Goal: Navigation & Orientation: Find specific page/section

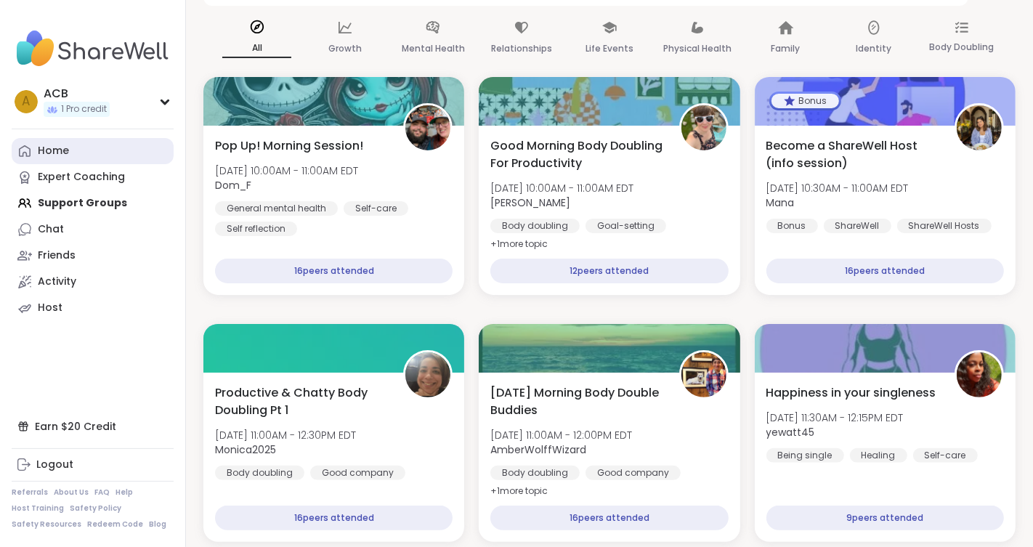
click at [50, 147] on div "Home" at bounding box center [53, 151] width 31 height 15
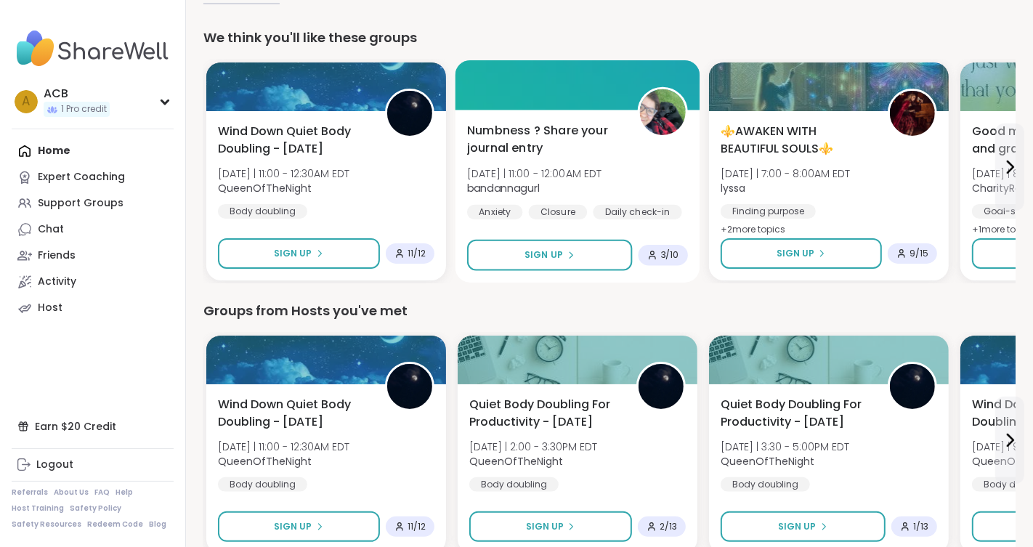
scroll to position [127, 0]
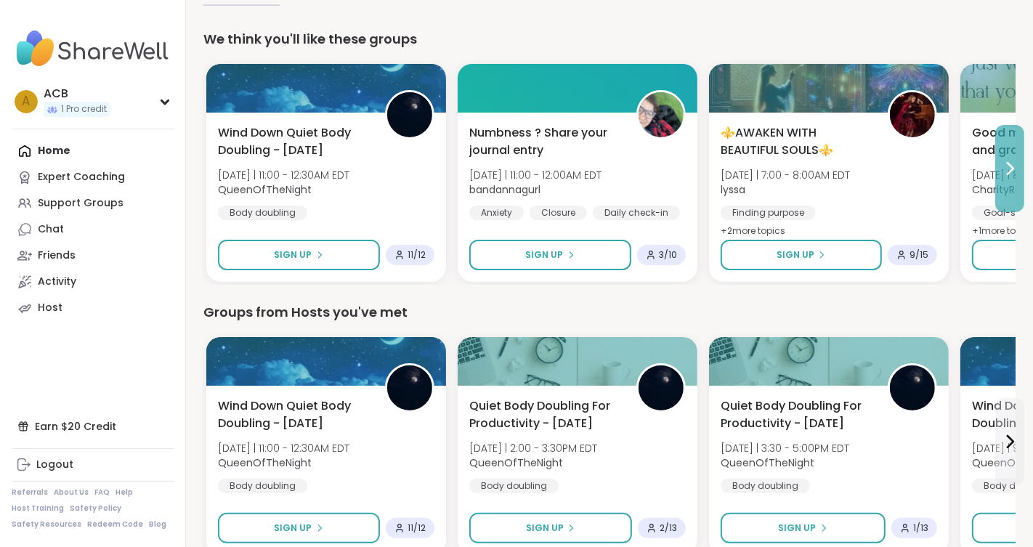
click at [1013, 169] on icon at bounding box center [1011, 169] width 6 height 12
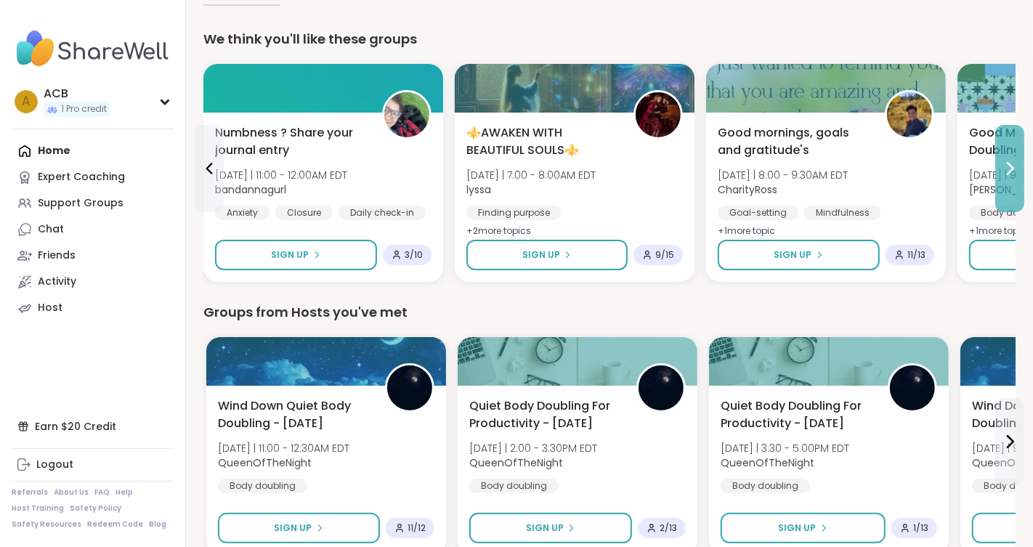
click at [1013, 169] on icon at bounding box center [1011, 169] width 6 height 12
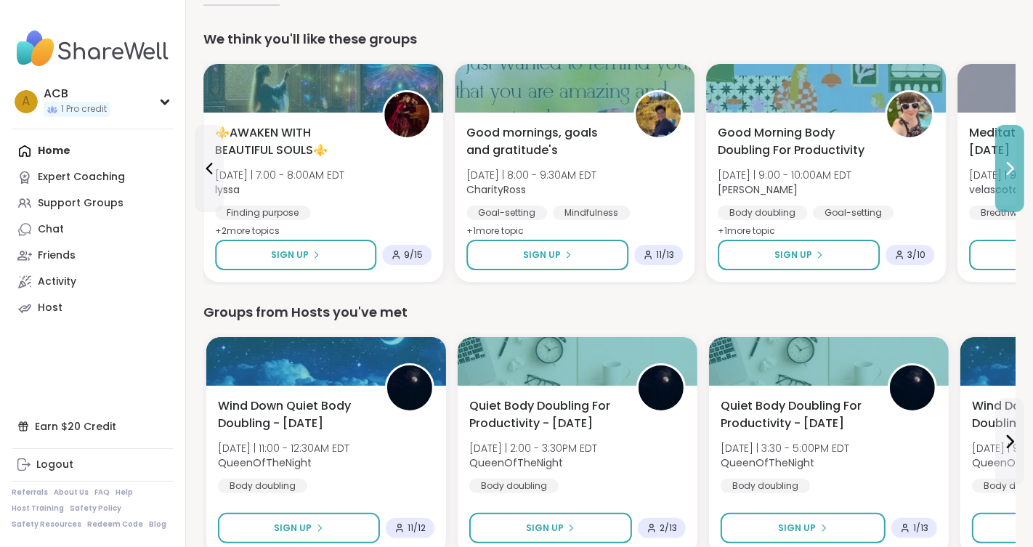
click at [1013, 169] on icon at bounding box center [1011, 169] width 6 height 12
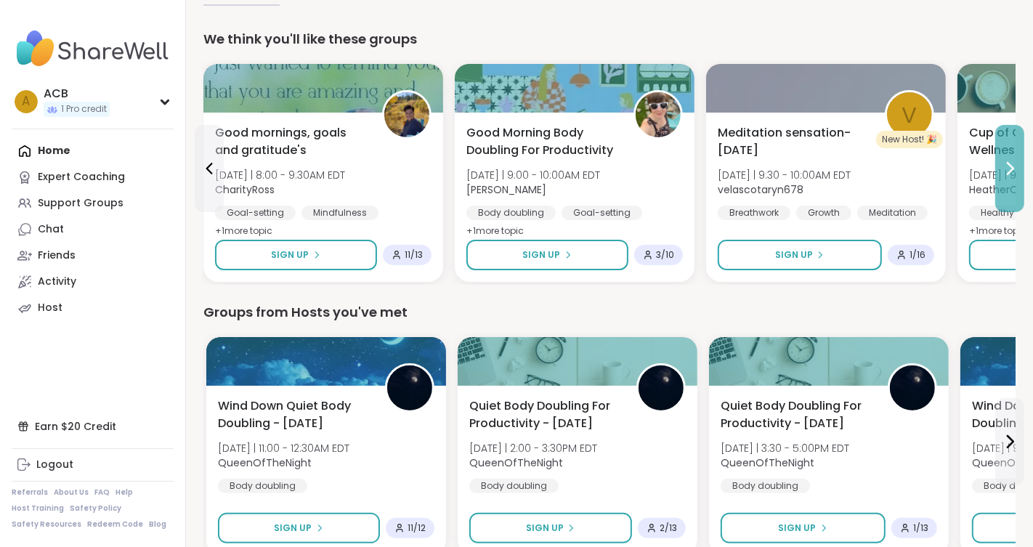
click at [1013, 169] on icon at bounding box center [1009, 168] width 17 height 17
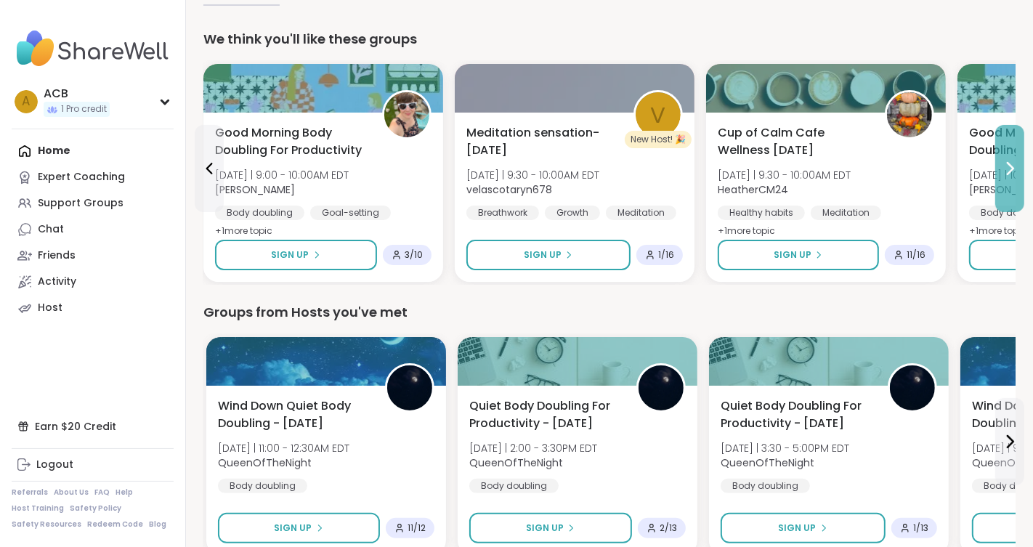
click at [1013, 169] on icon at bounding box center [1009, 168] width 17 height 17
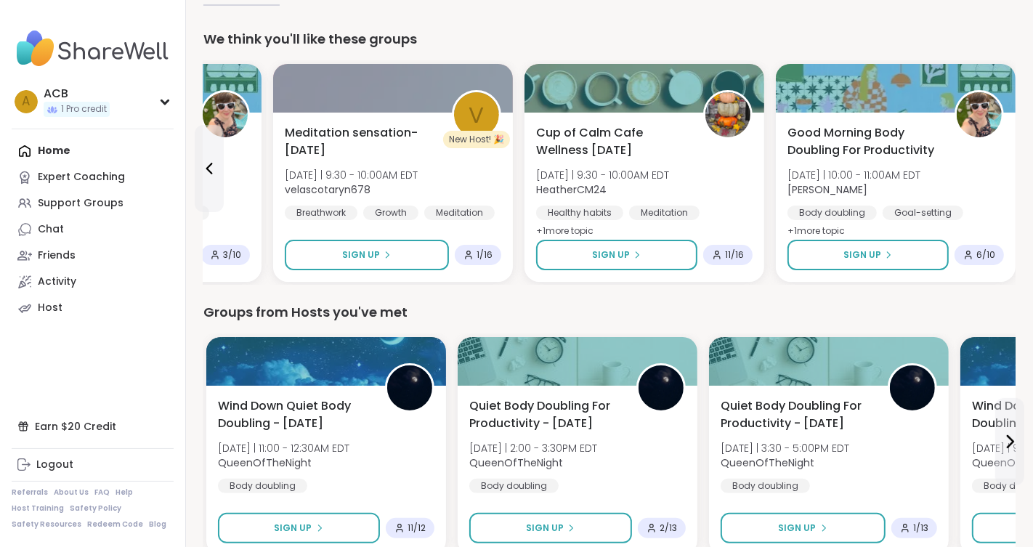
click at [1013, 169] on div "Good Morning Body Doubling For Productivity [DATE] | 10:00 - 11:00AM EDT [PERSO…" at bounding box center [896, 197] width 240 height 169
click at [541, 312] on div "Groups from Hosts you've met" at bounding box center [609, 312] width 812 height 20
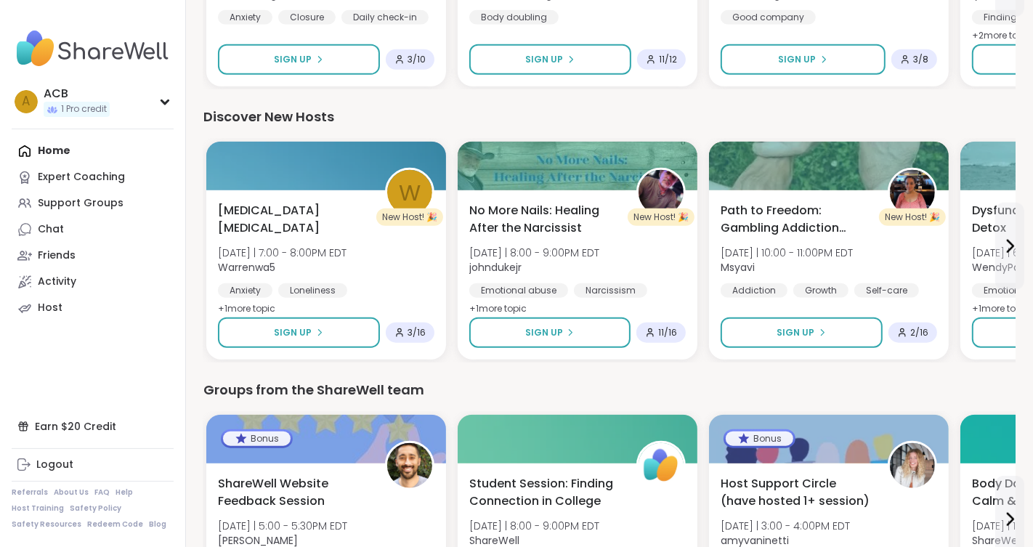
scroll to position [1145, 0]
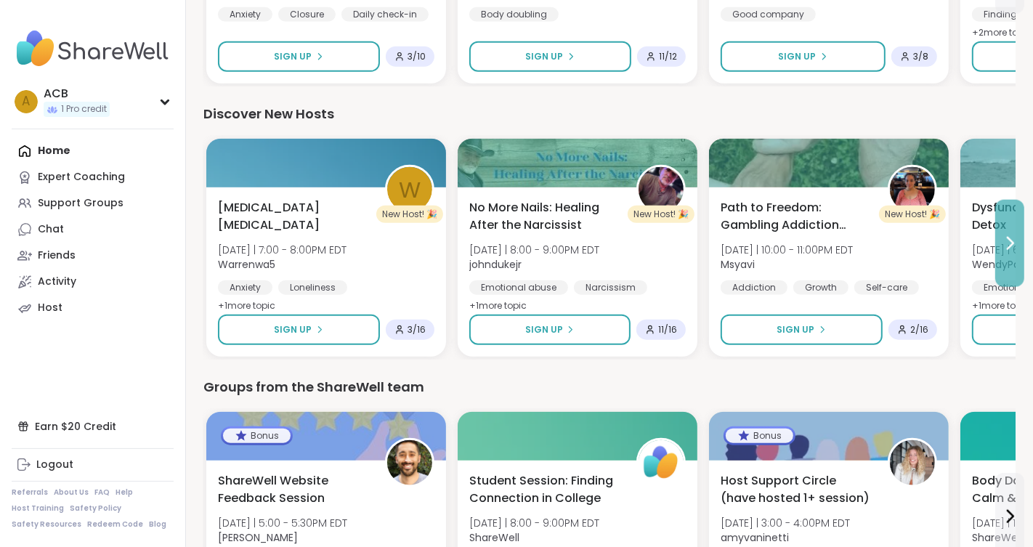
click at [1009, 238] on icon at bounding box center [1011, 244] width 6 height 12
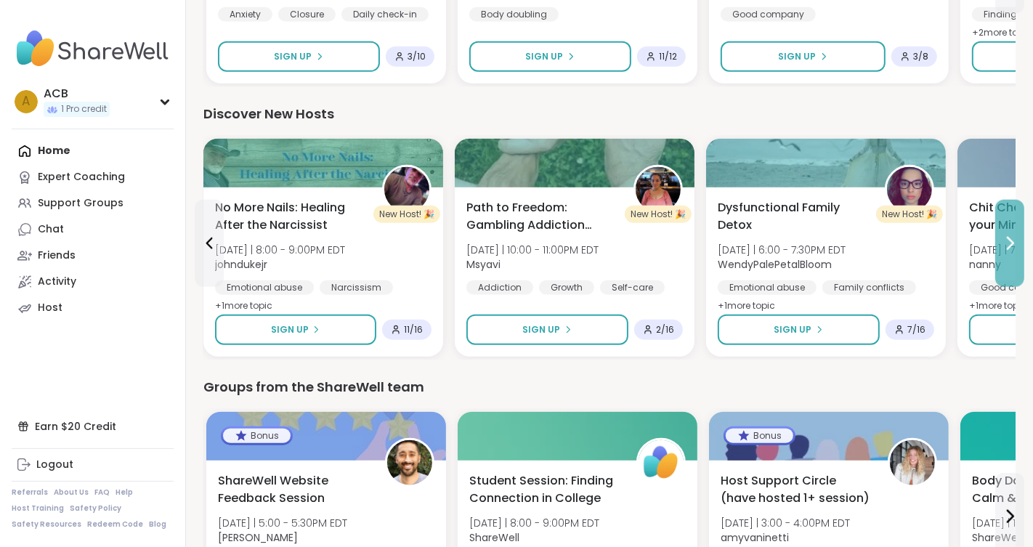
click at [1009, 238] on icon at bounding box center [1011, 244] width 6 height 12
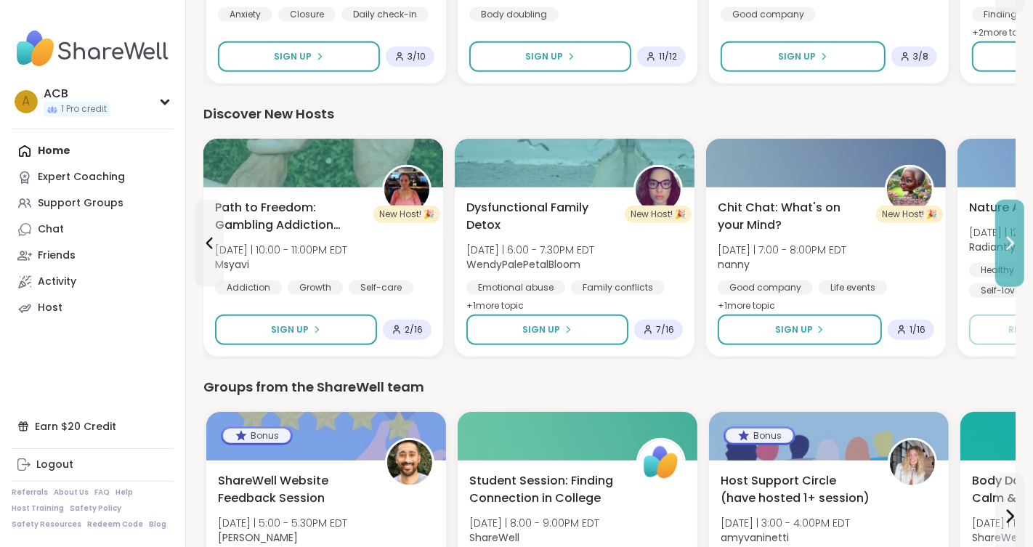
click at [1010, 238] on icon at bounding box center [1011, 244] width 6 height 12
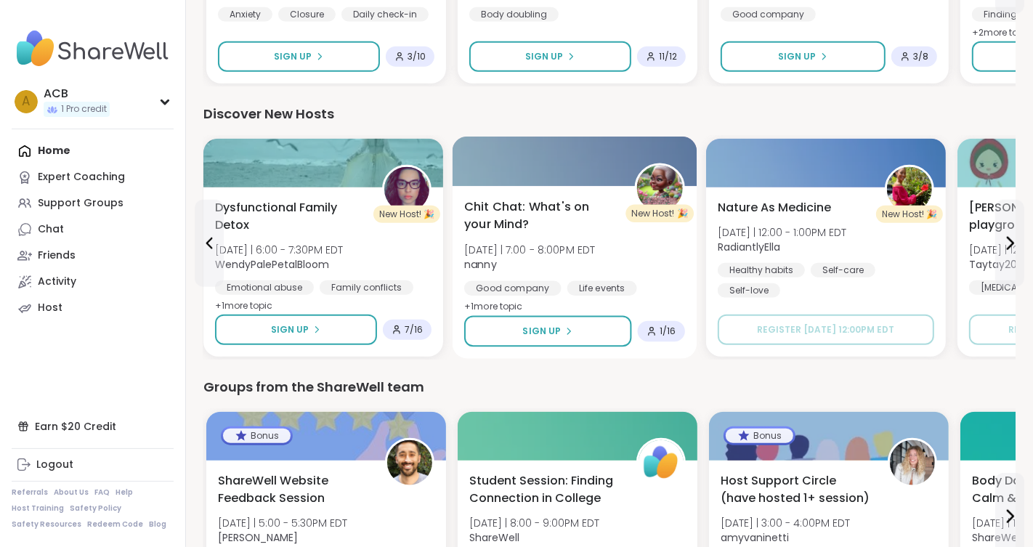
click at [521, 301] on span "+ 1 more topic" at bounding box center [493, 307] width 59 height 12
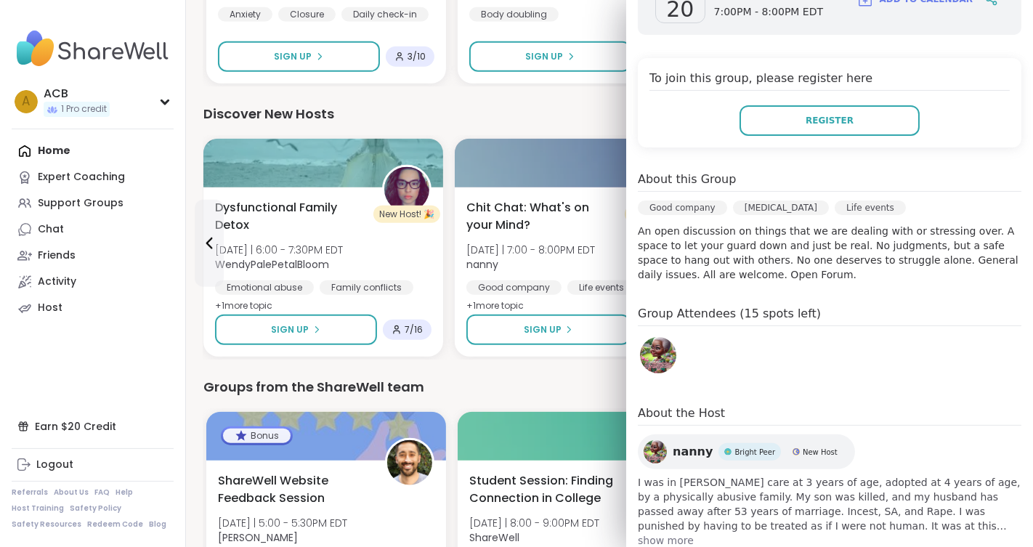
scroll to position [281, 0]
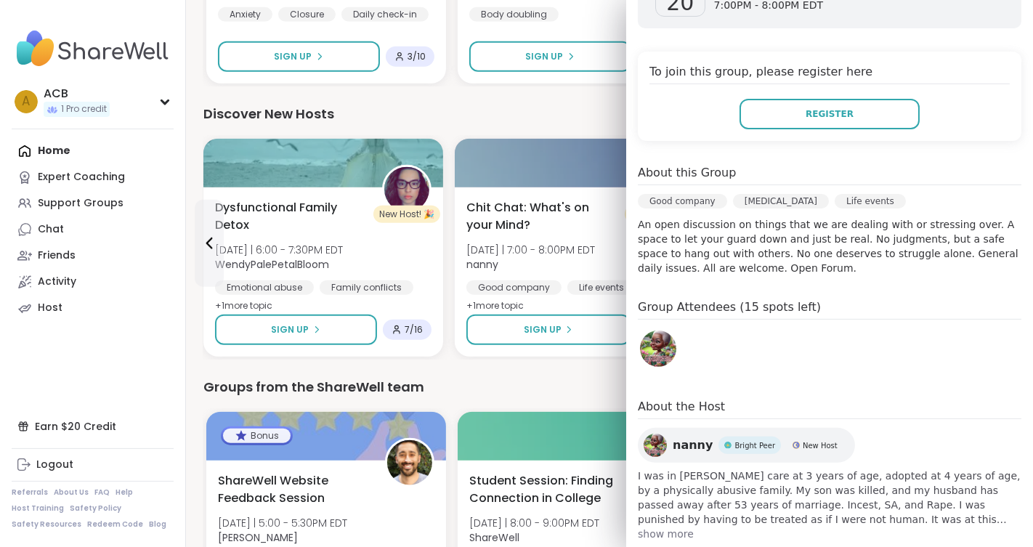
click at [679, 527] on span "show more" at bounding box center [830, 534] width 384 height 15
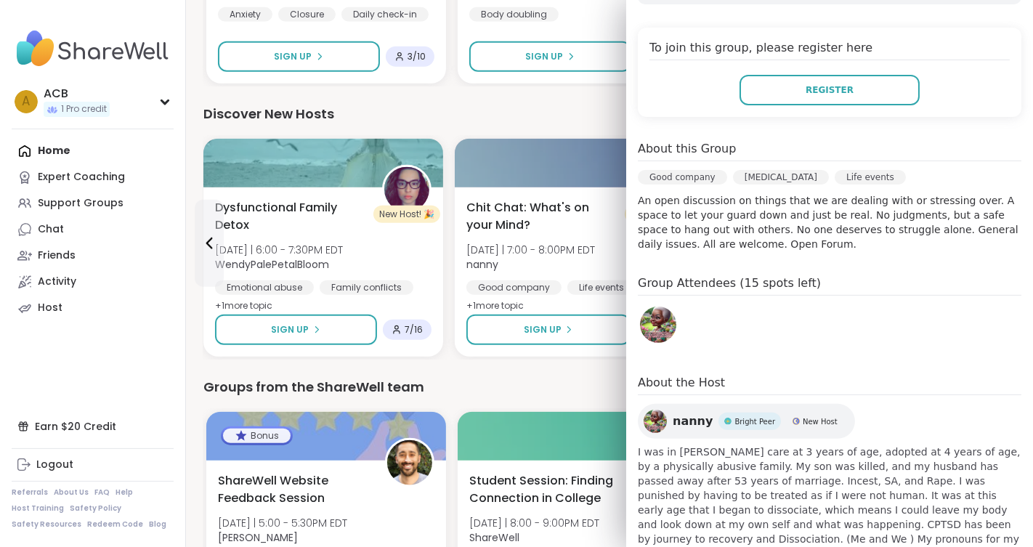
scroll to position [325, 0]
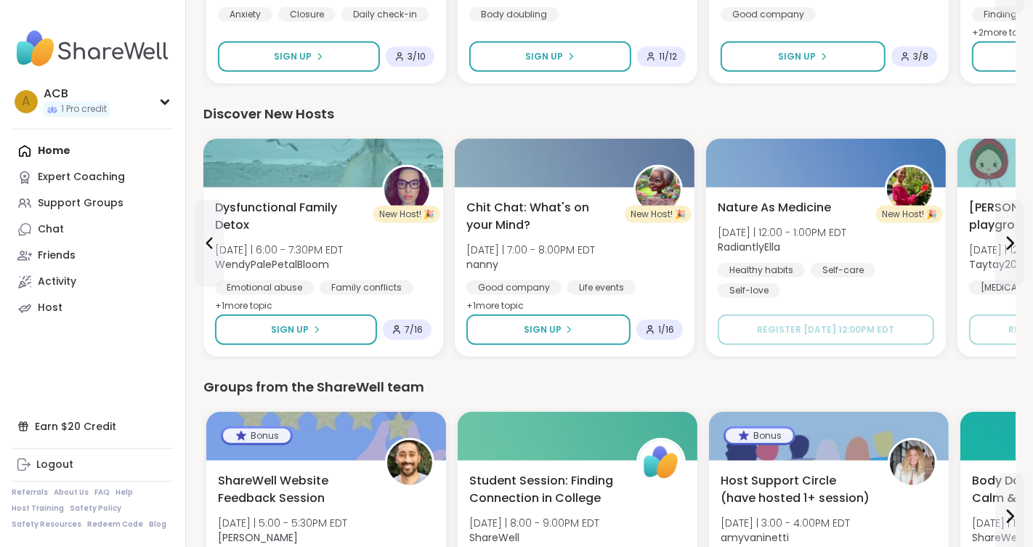
click at [586, 128] on div "Discover New Hosts W New Host! 🎉 [MEDICAL_DATA] [MEDICAL_DATA] [DATE] | 7:00 - …" at bounding box center [609, 232] width 812 height 256
click at [1019, 240] on button at bounding box center [1009, 243] width 29 height 87
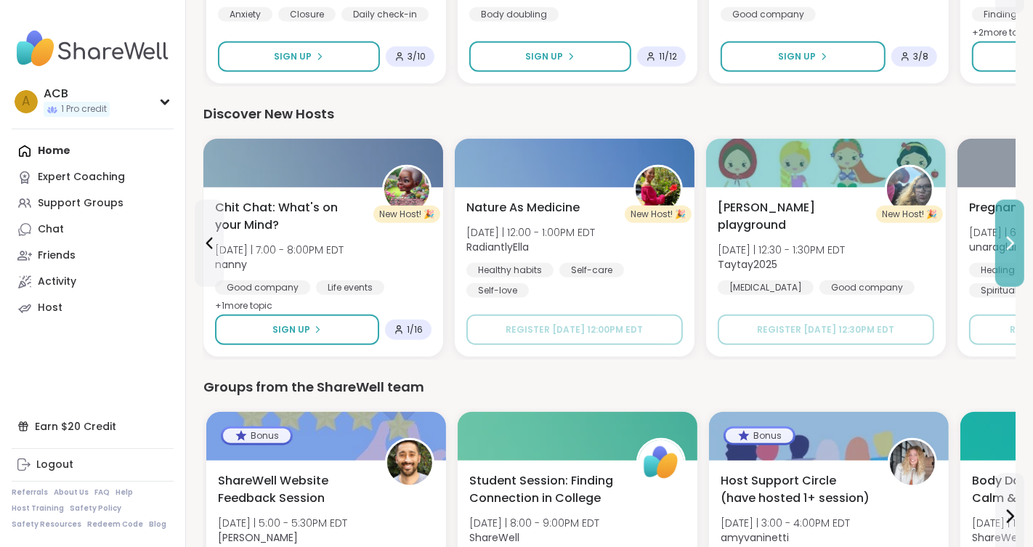
click at [1019, 240] on button at bounding box center [1009, 243] width 29 height 87
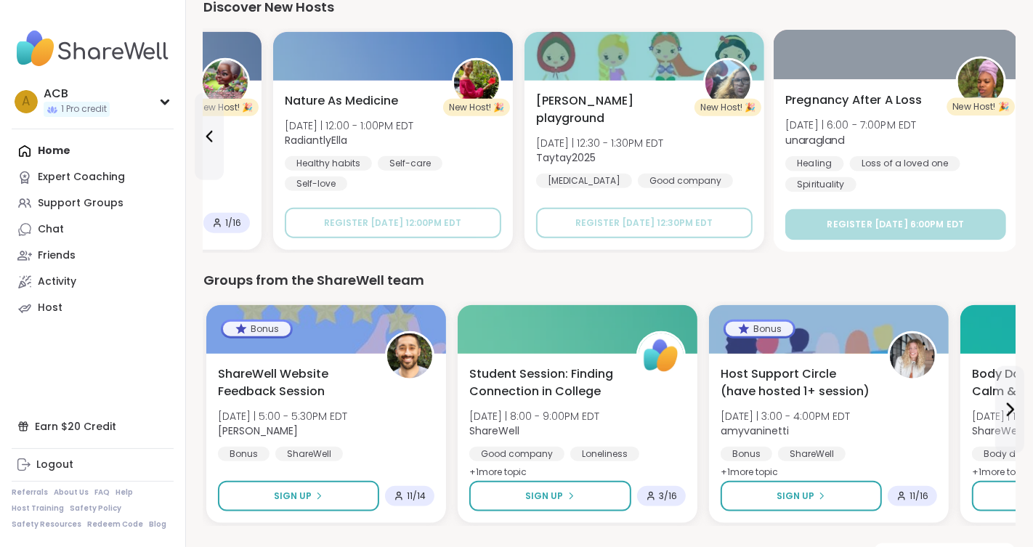
scroll to position [1292, 0]
